Goal: Find contact information: Find contact information

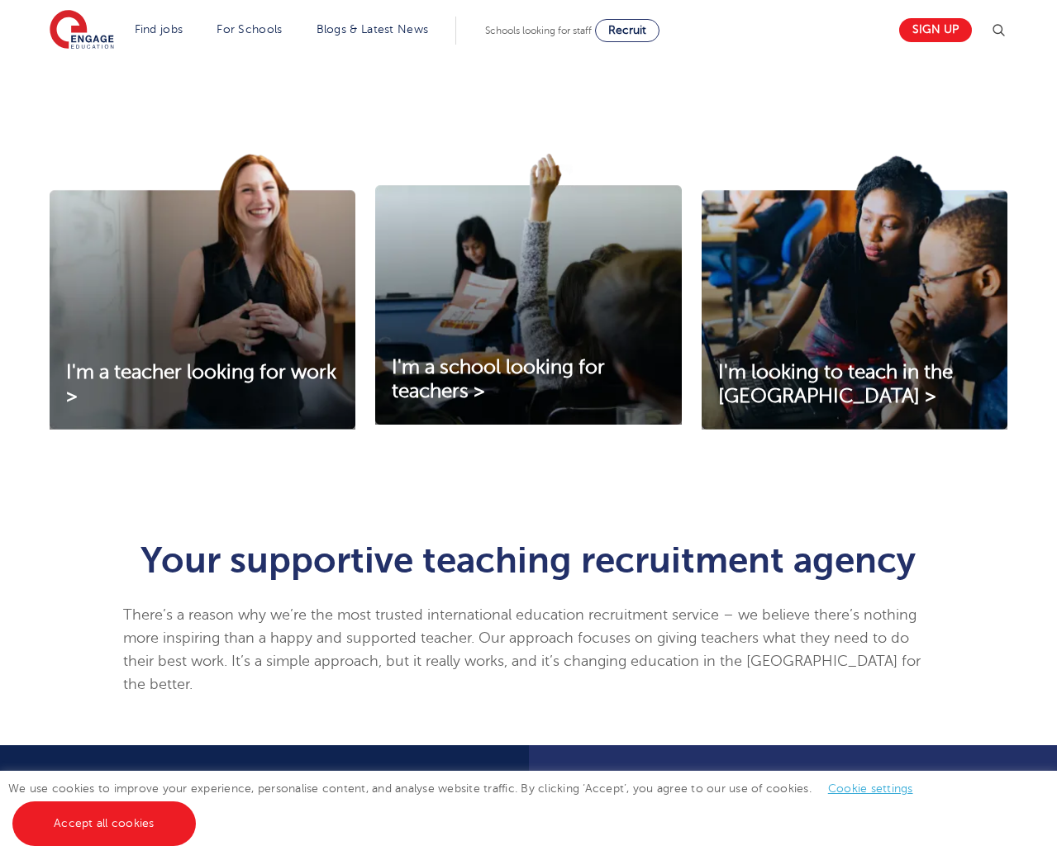
scroll to position [248, 0]
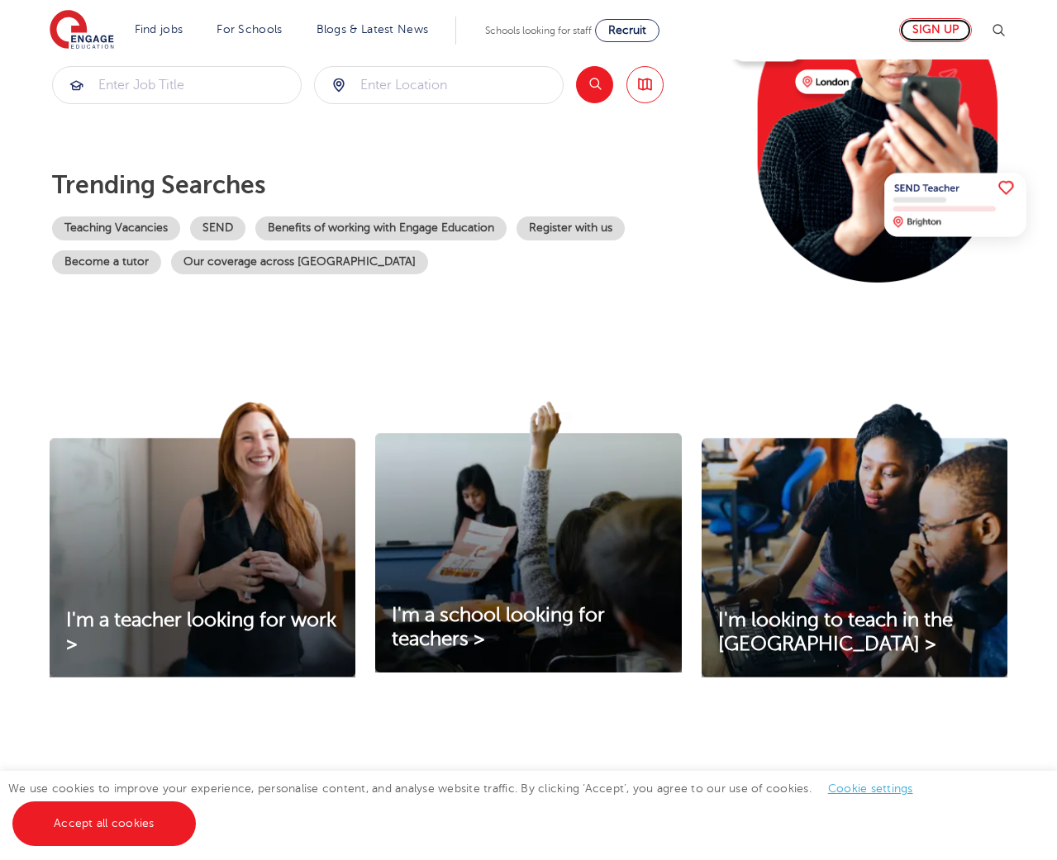
click at [925, 31] on link "Sign up" at bounding box center [935, 30] width 73 height 24
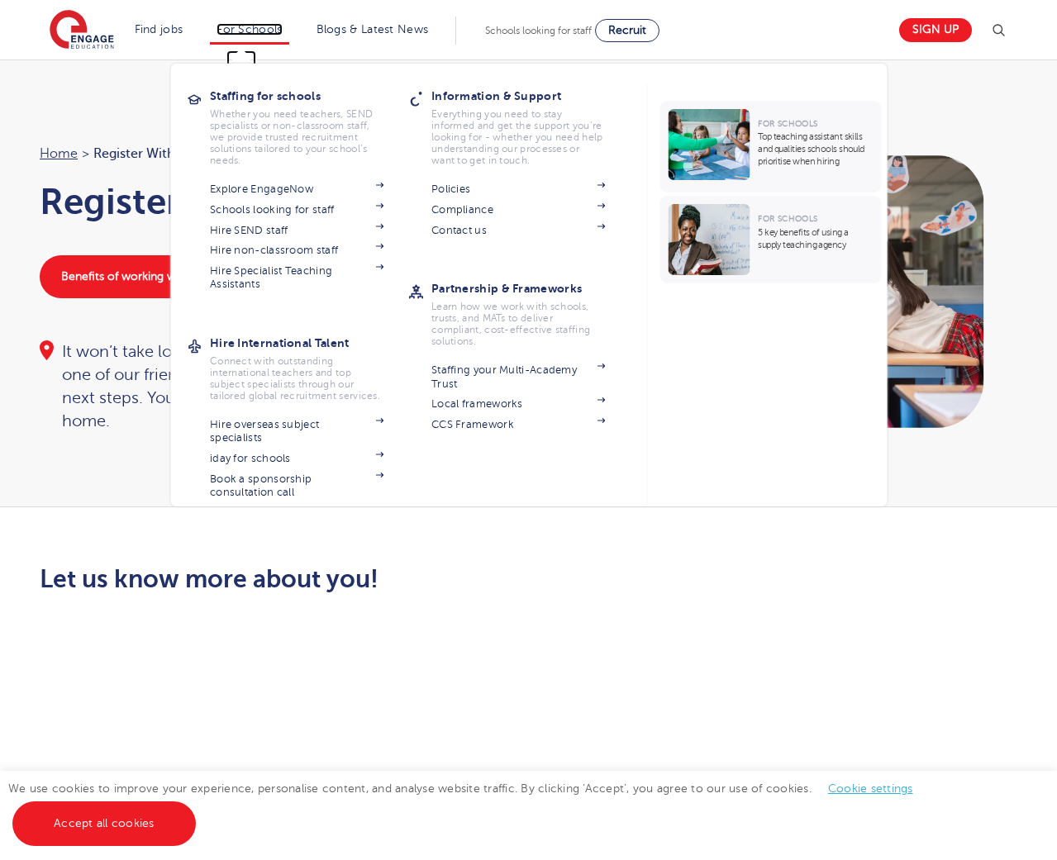
click at [236, 24] on link "For Schools" at bounding box center [249, 29] width 65 height 12
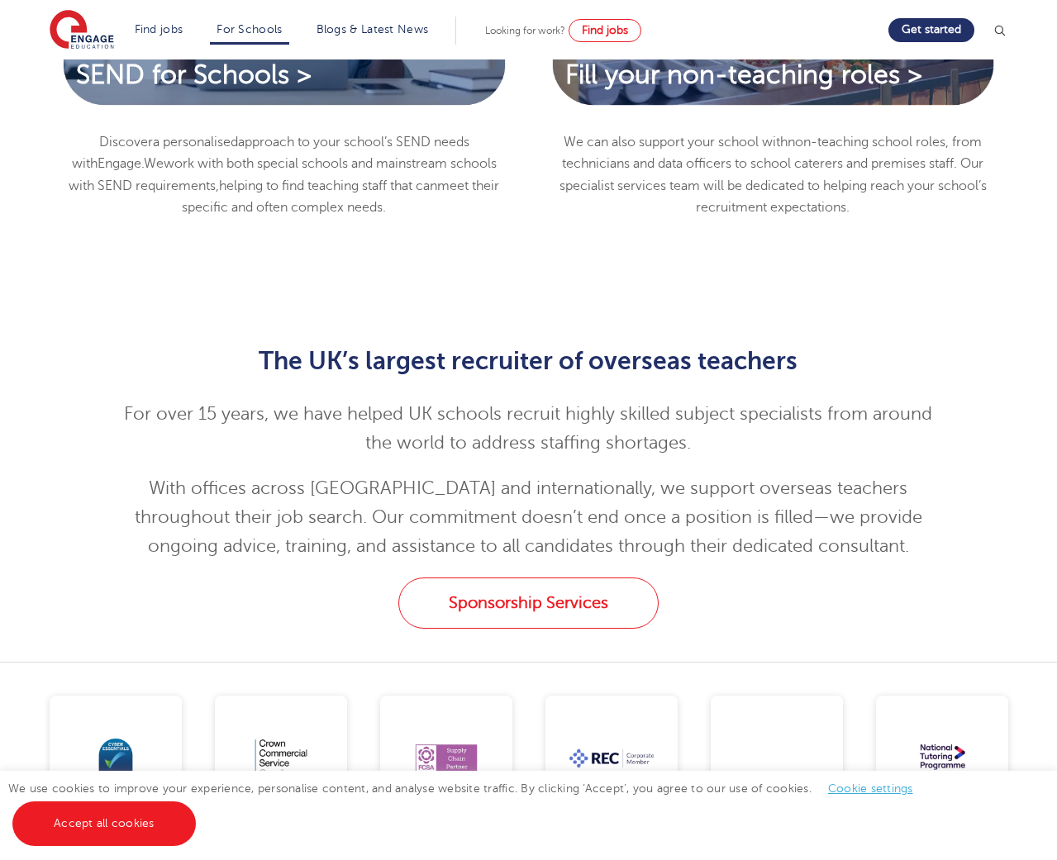
scroll to position [1984, 0]
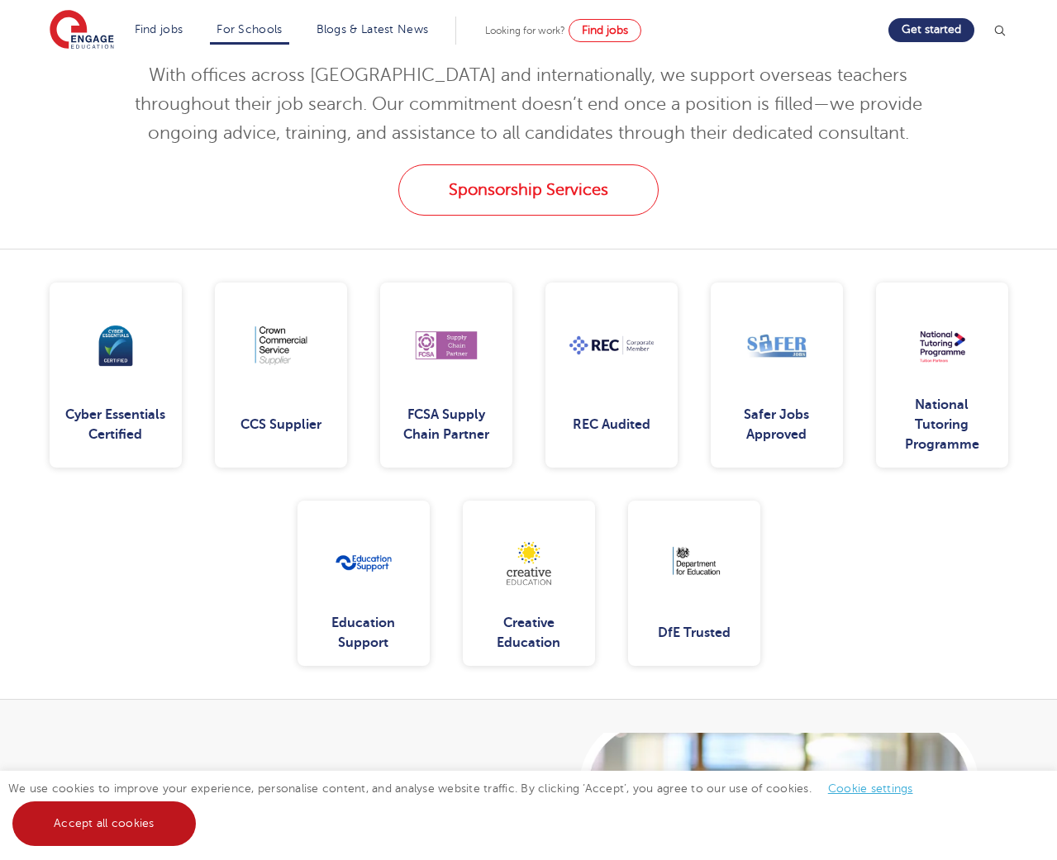
click at [102, 827] on link "Accept all cookies" at bounding box center [104, 824] width 184 height 45
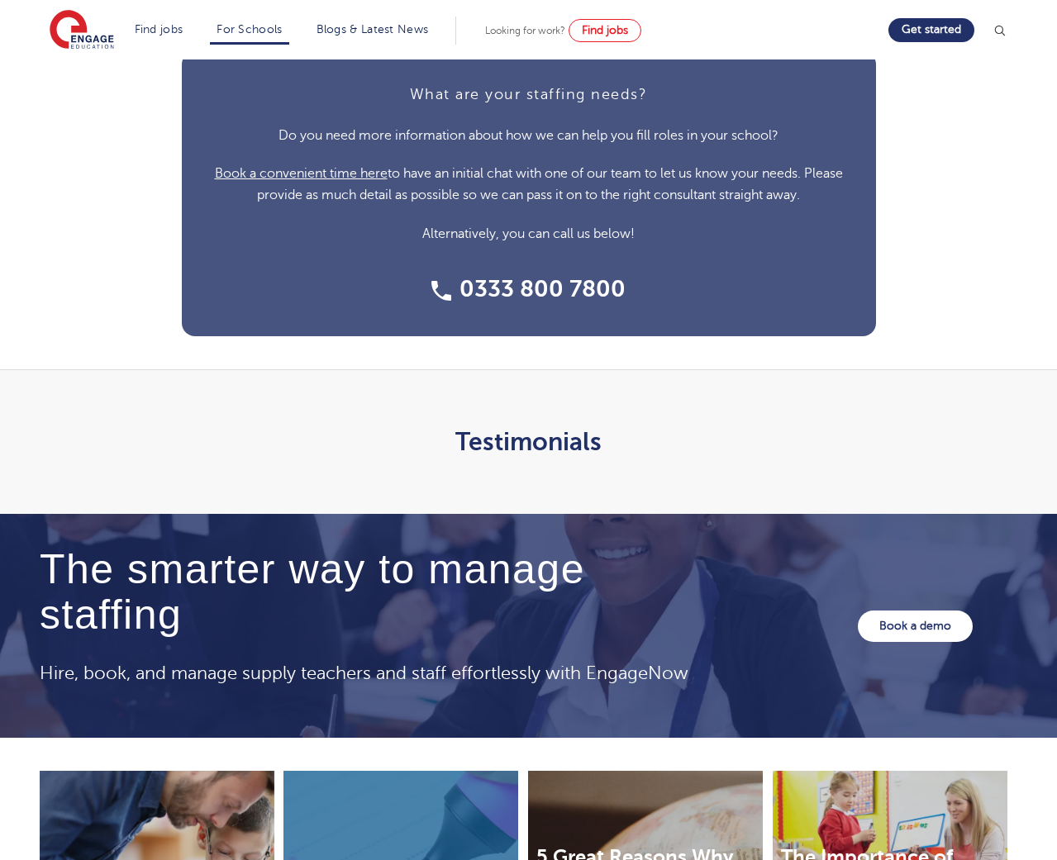
scroll to position [4602, 0]
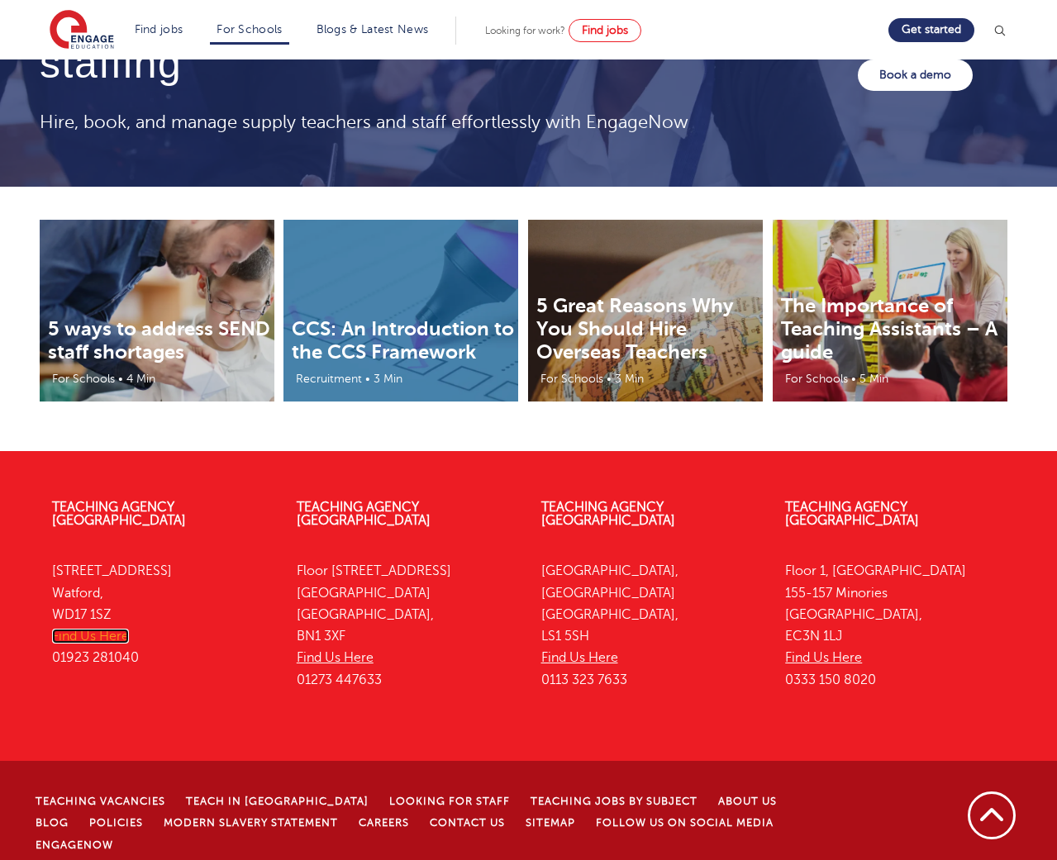
click at [110, 629] on link "Find Us Here" at bounding box center [90, 636] width 77 height 15
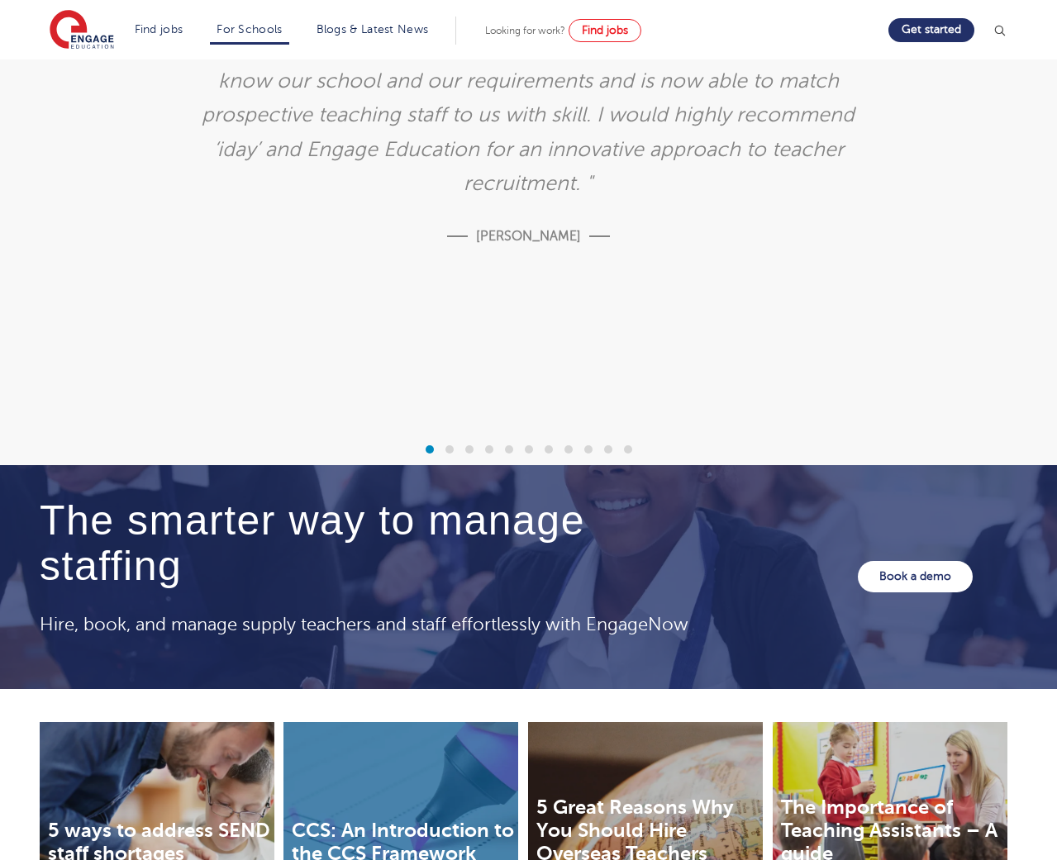
scroll to position [5069, 0]
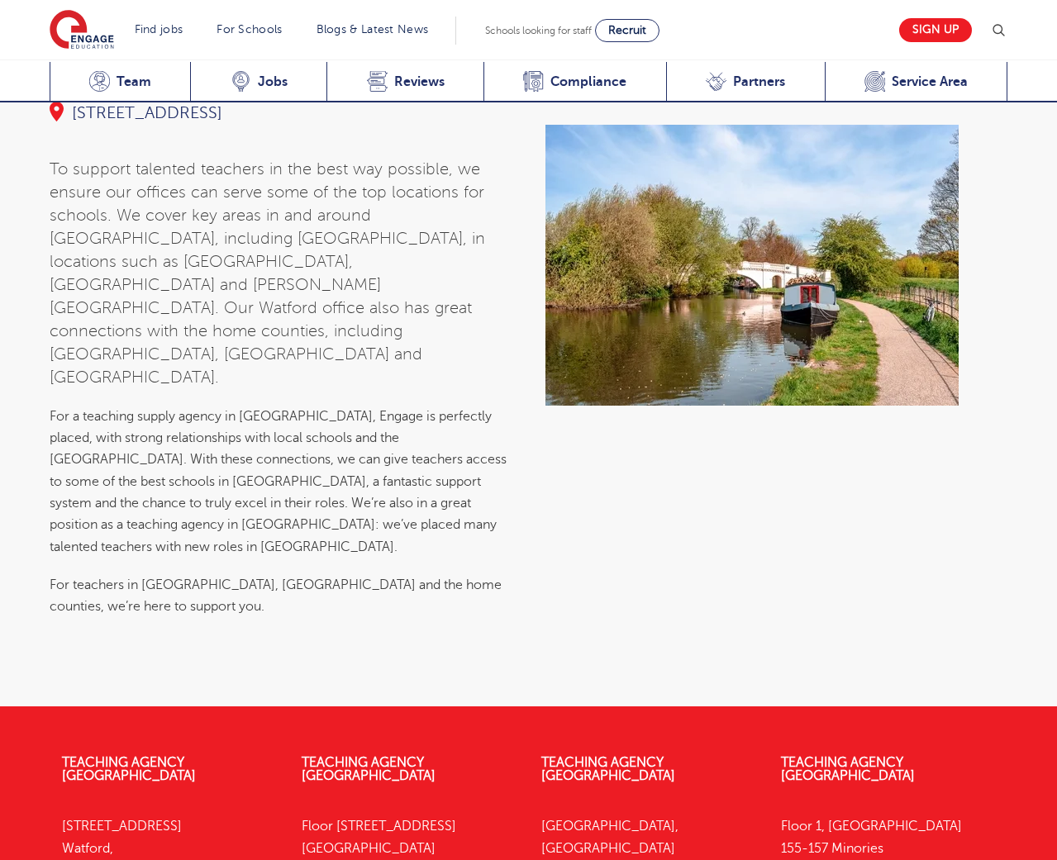
scroll to position [6147, 0]
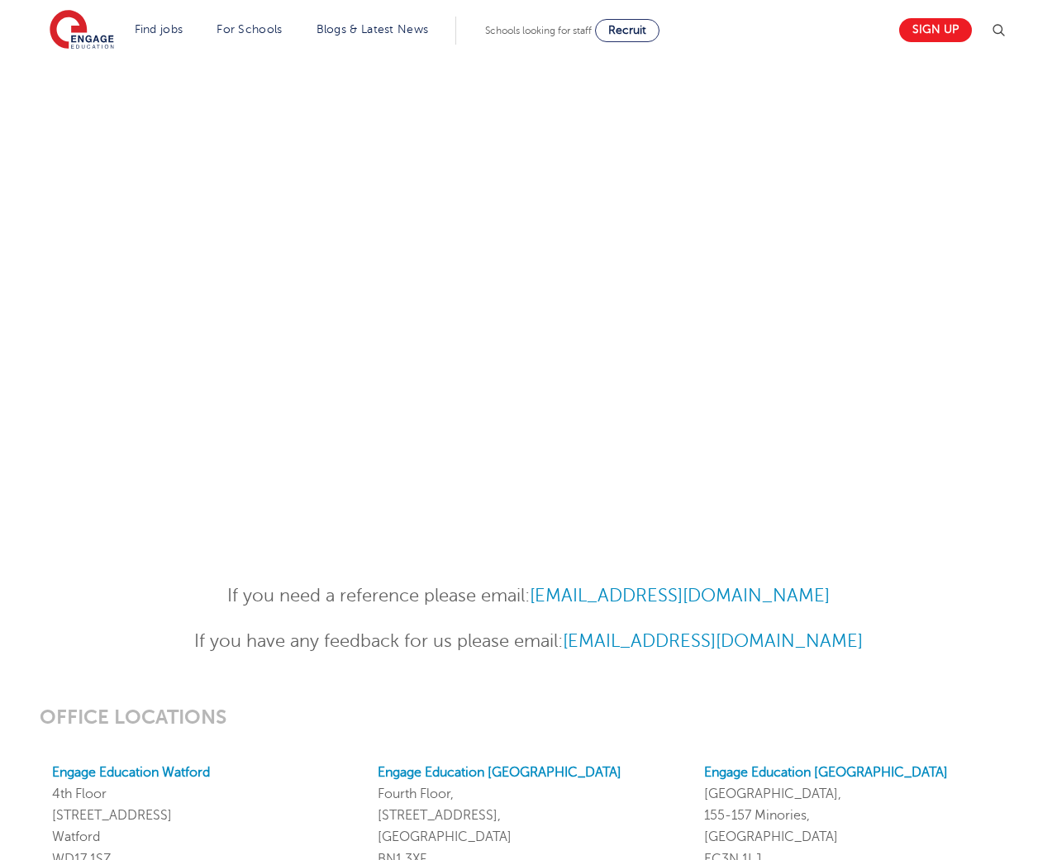
scroll to position [660, 0]
